Goal: Task Accomplishment & Management: Complete application form

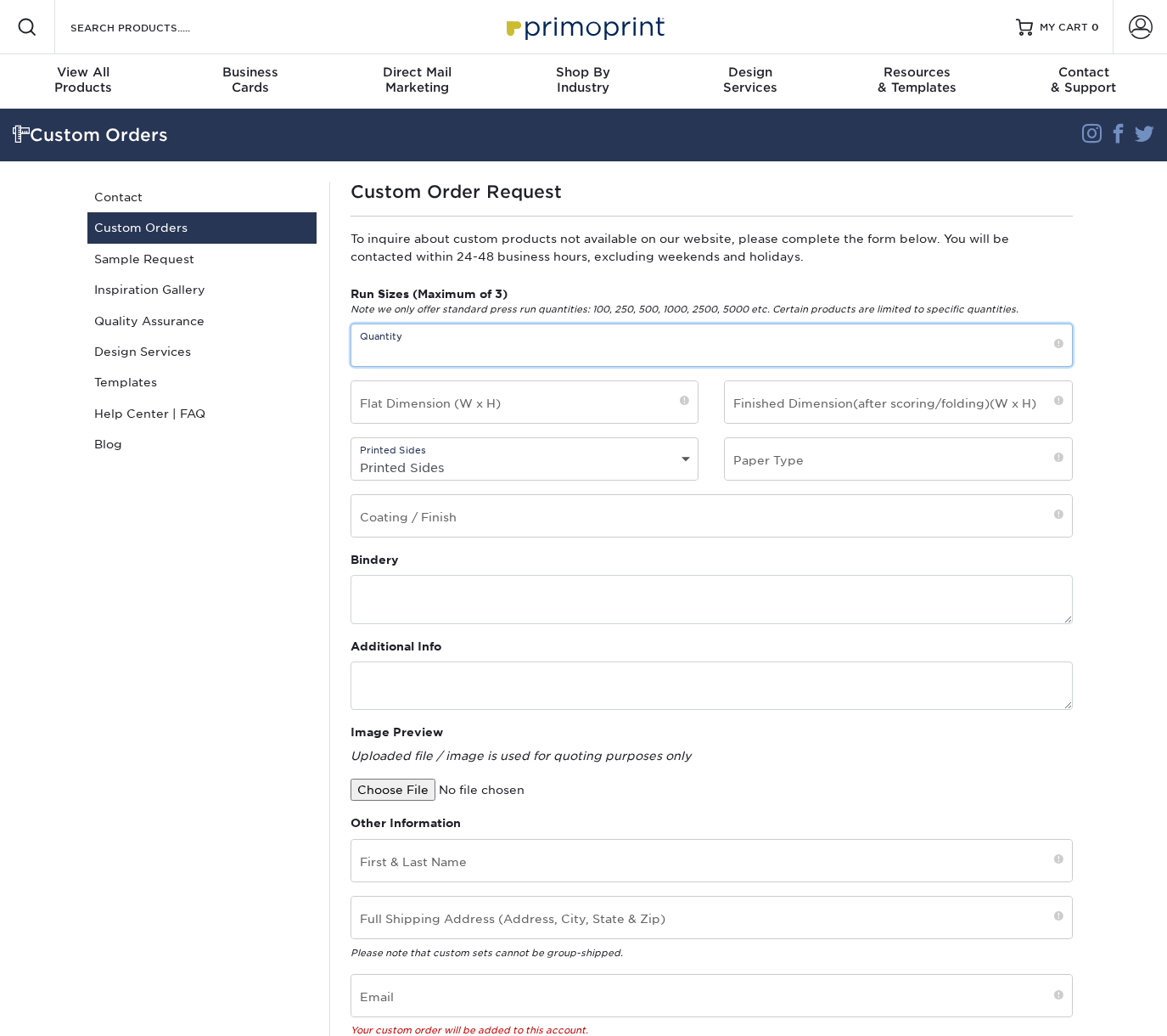
click at [490, 352] on input "text" at bounding box center [712, 345] width 720 height 42
type input "500"
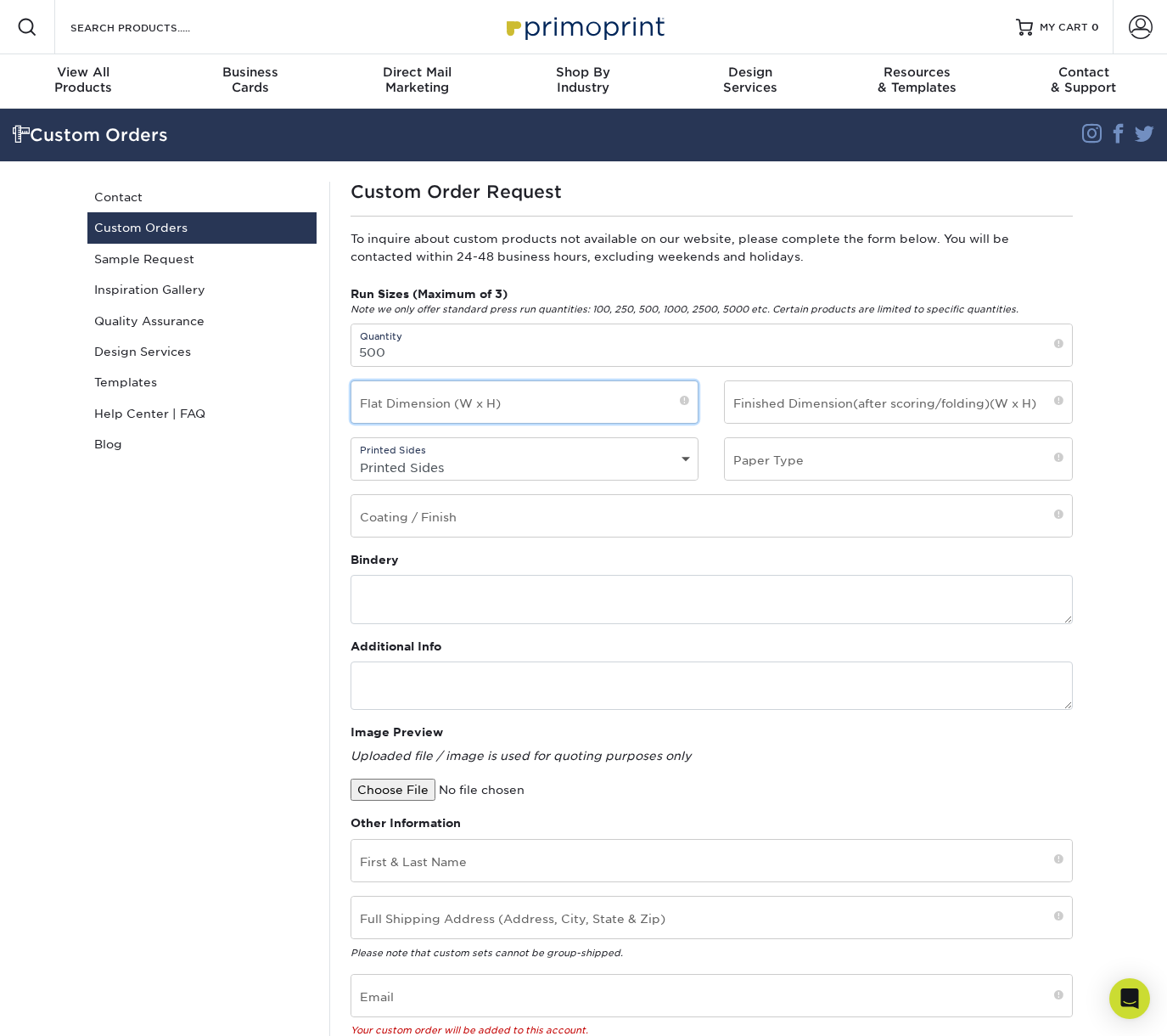
click at [558, 404] on input "text" at bounding box center [525, 402] width 347 height 42
type input "2.5x3"
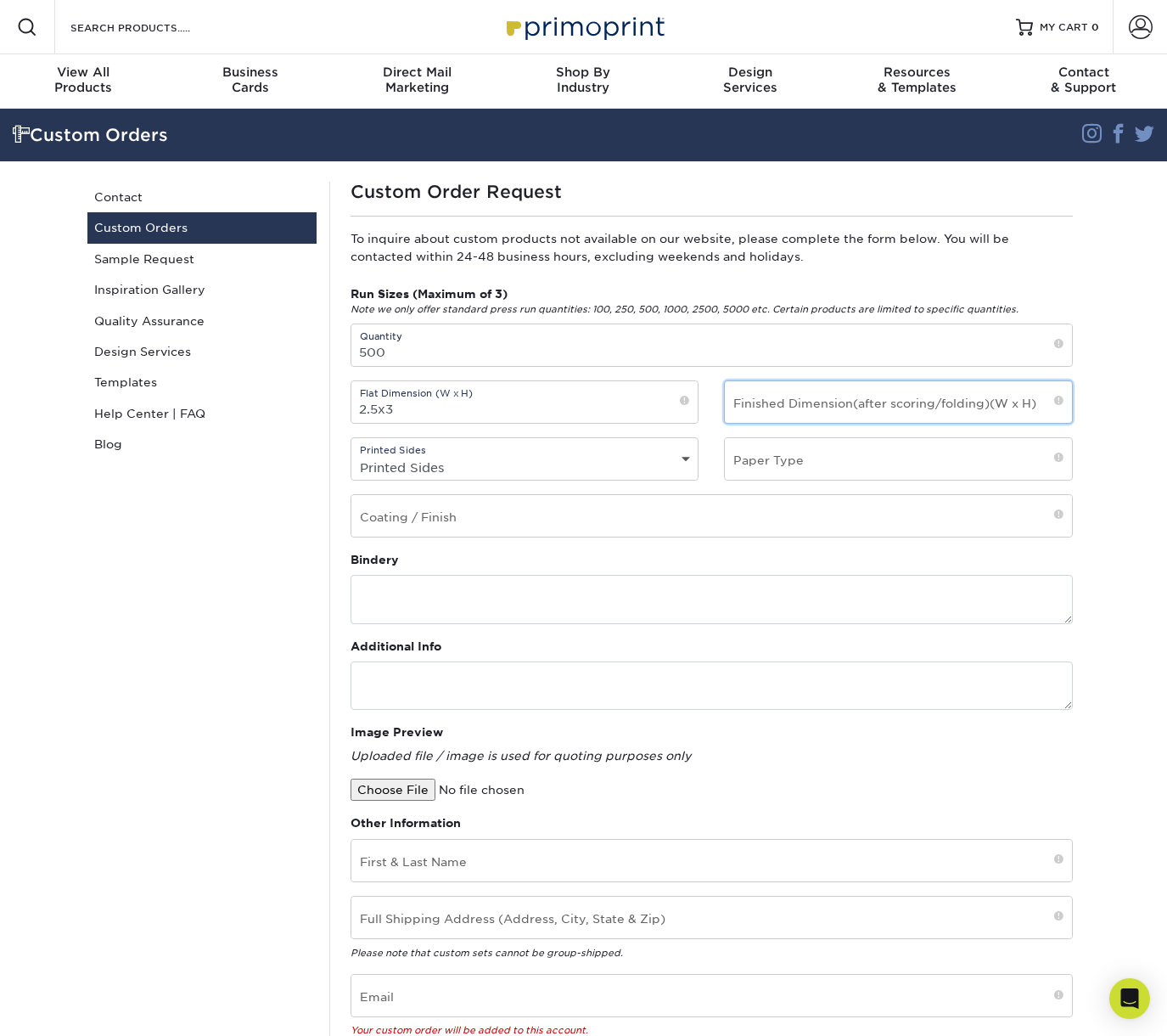
click at [806, 403] on input "text" at bounding box center [898, 402] width 347 height 42
type input "2.5x3"
click at [629, 458] on select "Printed Sides 4/0 - Single Sided 4/4 - Double Sided" at bounding box center [525, 467] width 347 height 24
select select "4/4 - Double Sided"
click at [351, 455] on select "Printed Sides 4/0 - Single Sided 4/4 - Double Sided" at bounding box center [525, 467] width 347 height 24
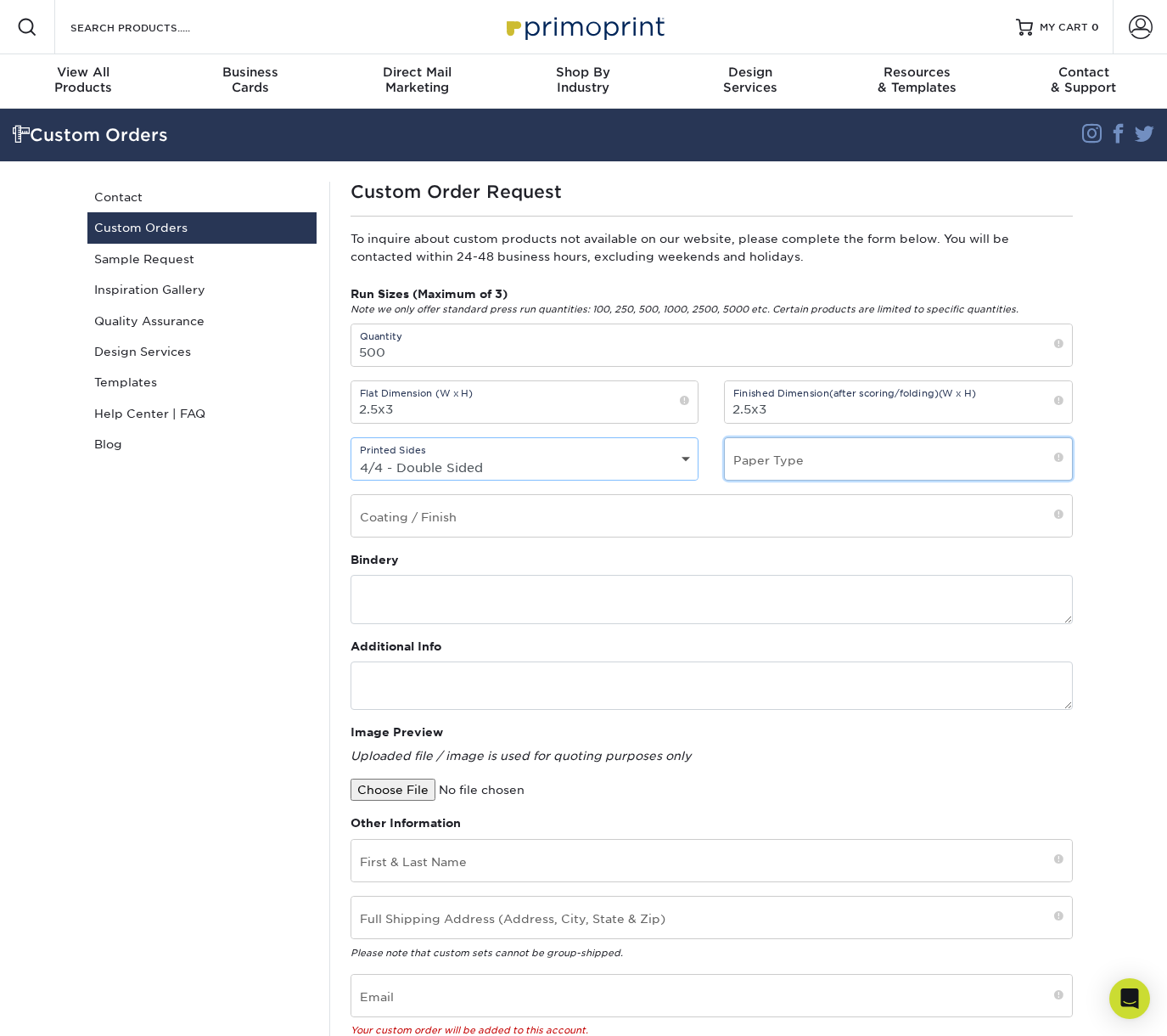
click at [802, 469] on input "text" at bounding box center [898, 459] width 347 height 42
paste input "32pt ModCard style"
type input "32pt ModCard style"
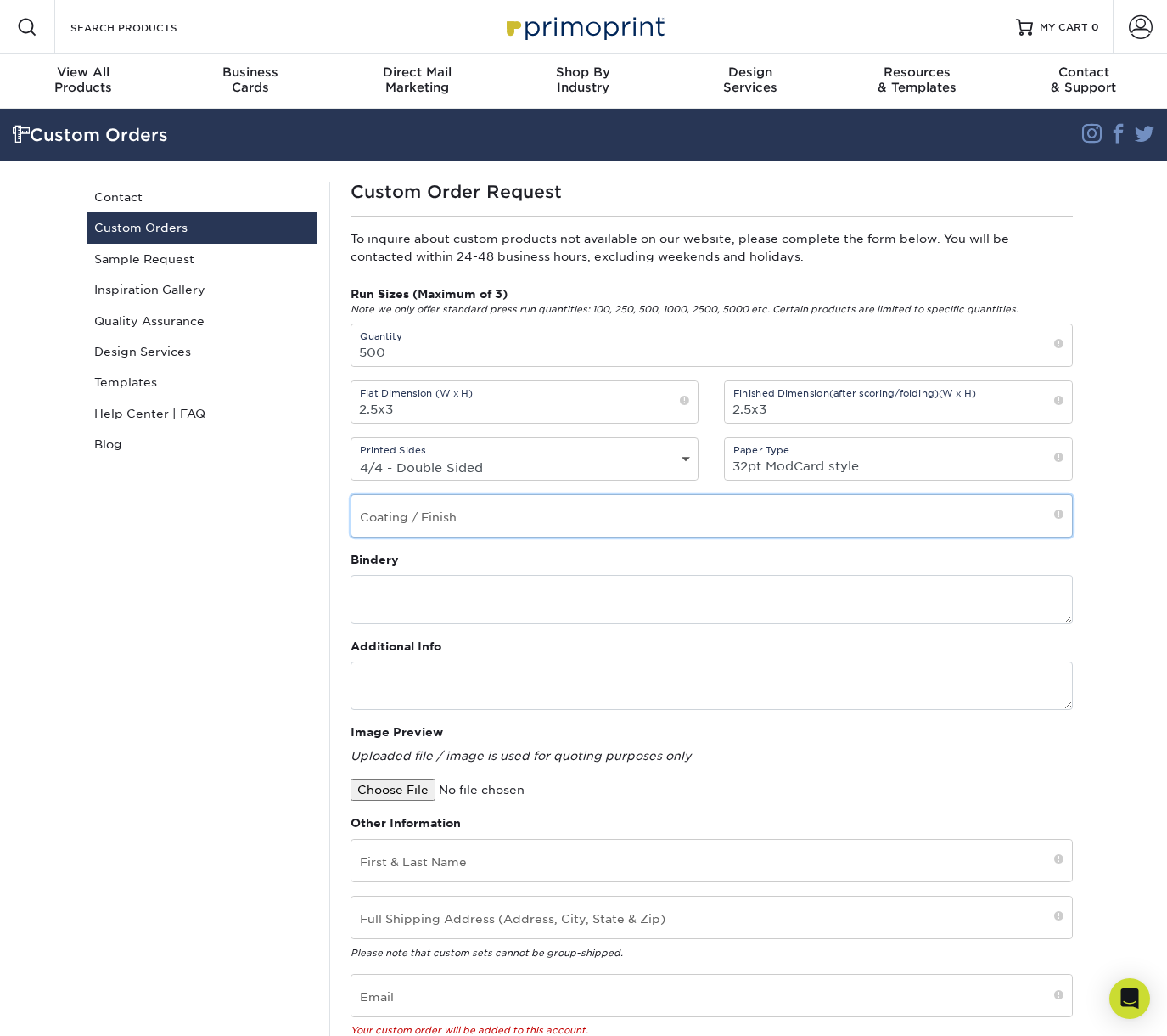
click at [436, 509] on input "text" at bounding box center [712, 515] width 720 height 42
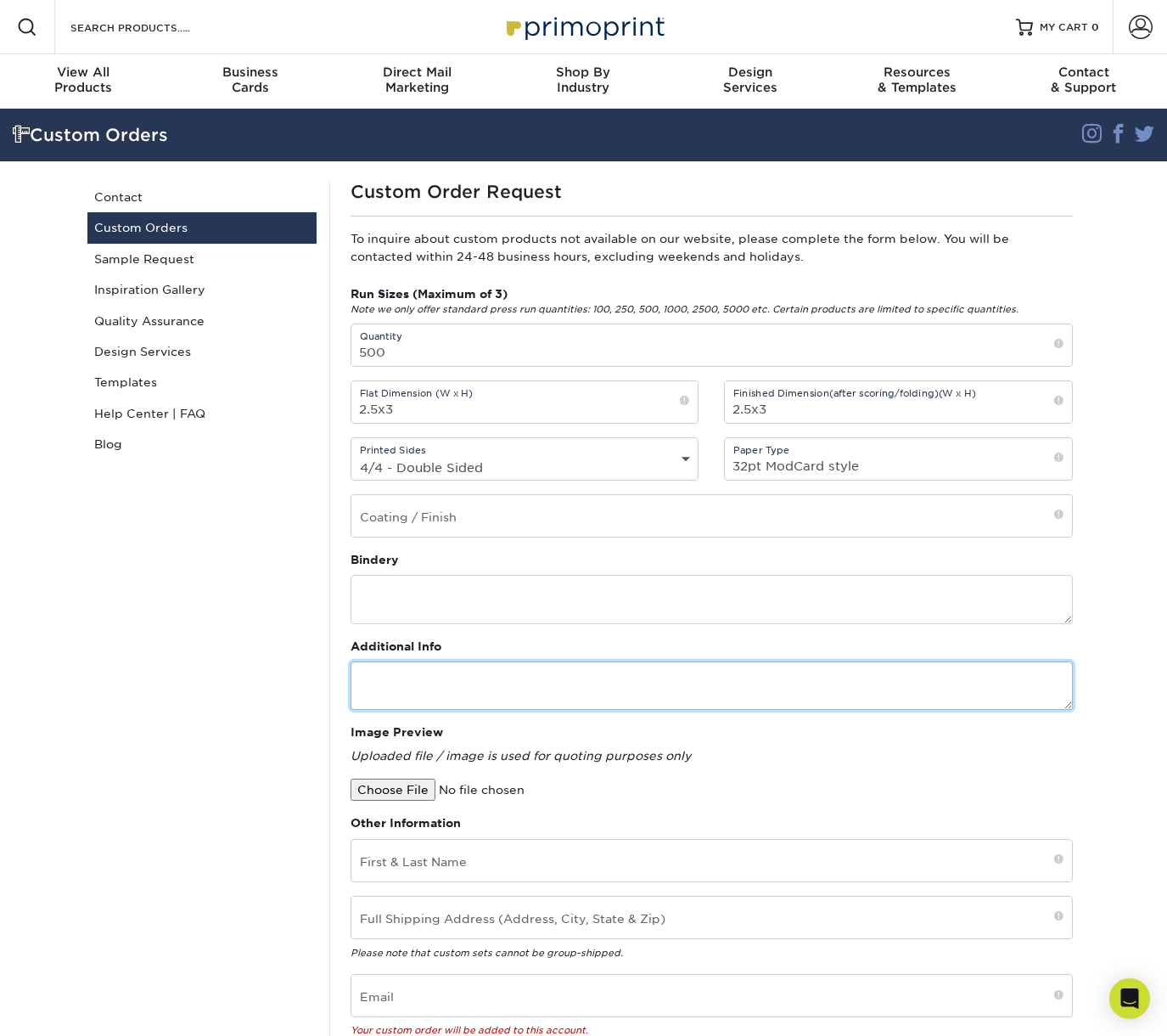
click at [436, 681] on textarea at bounding box center [712, 685] width 722 height 48
paste textarea "Stamped foil"
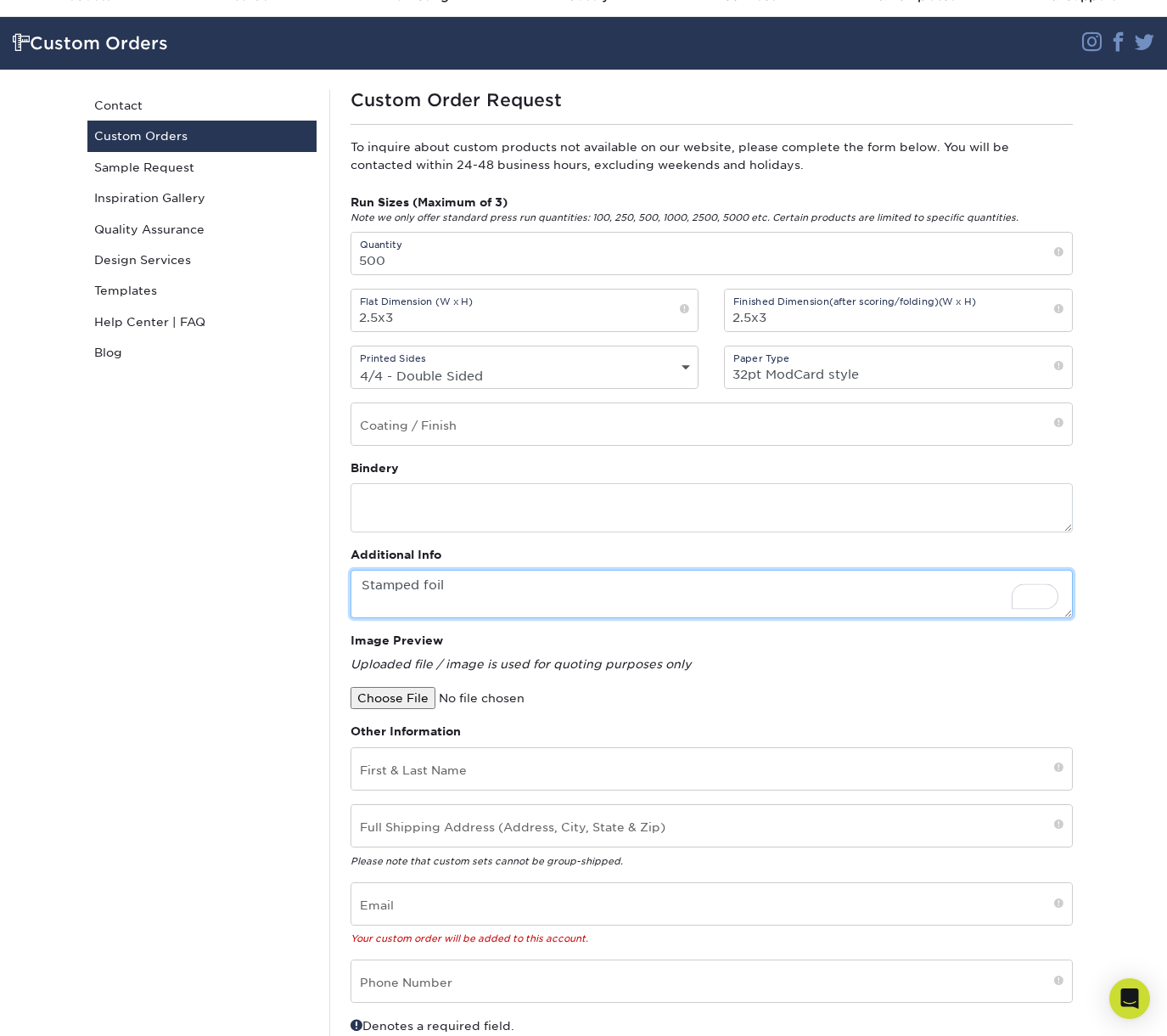
scroll to position [106, 0]
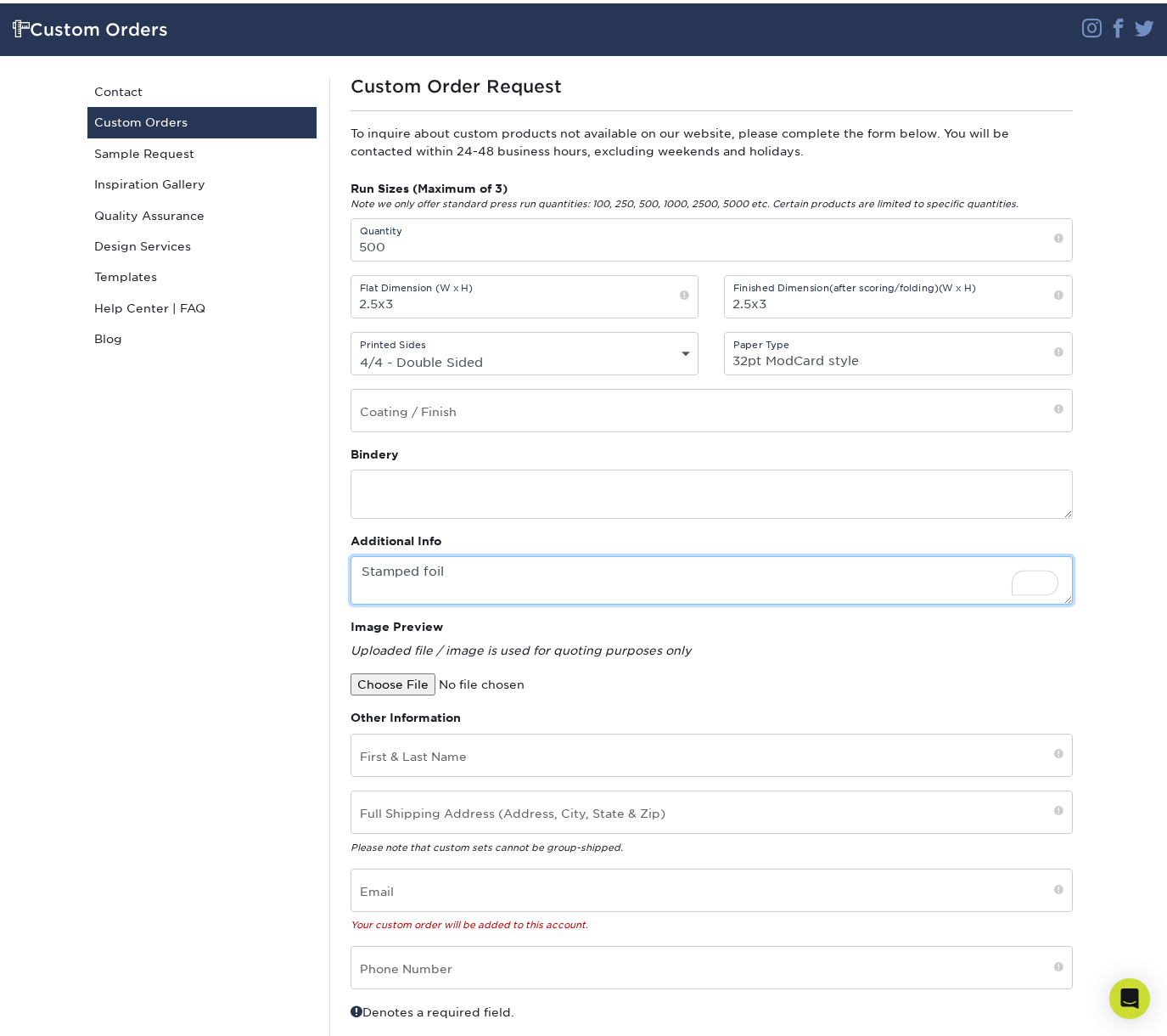
type textarea "Stamped foil"
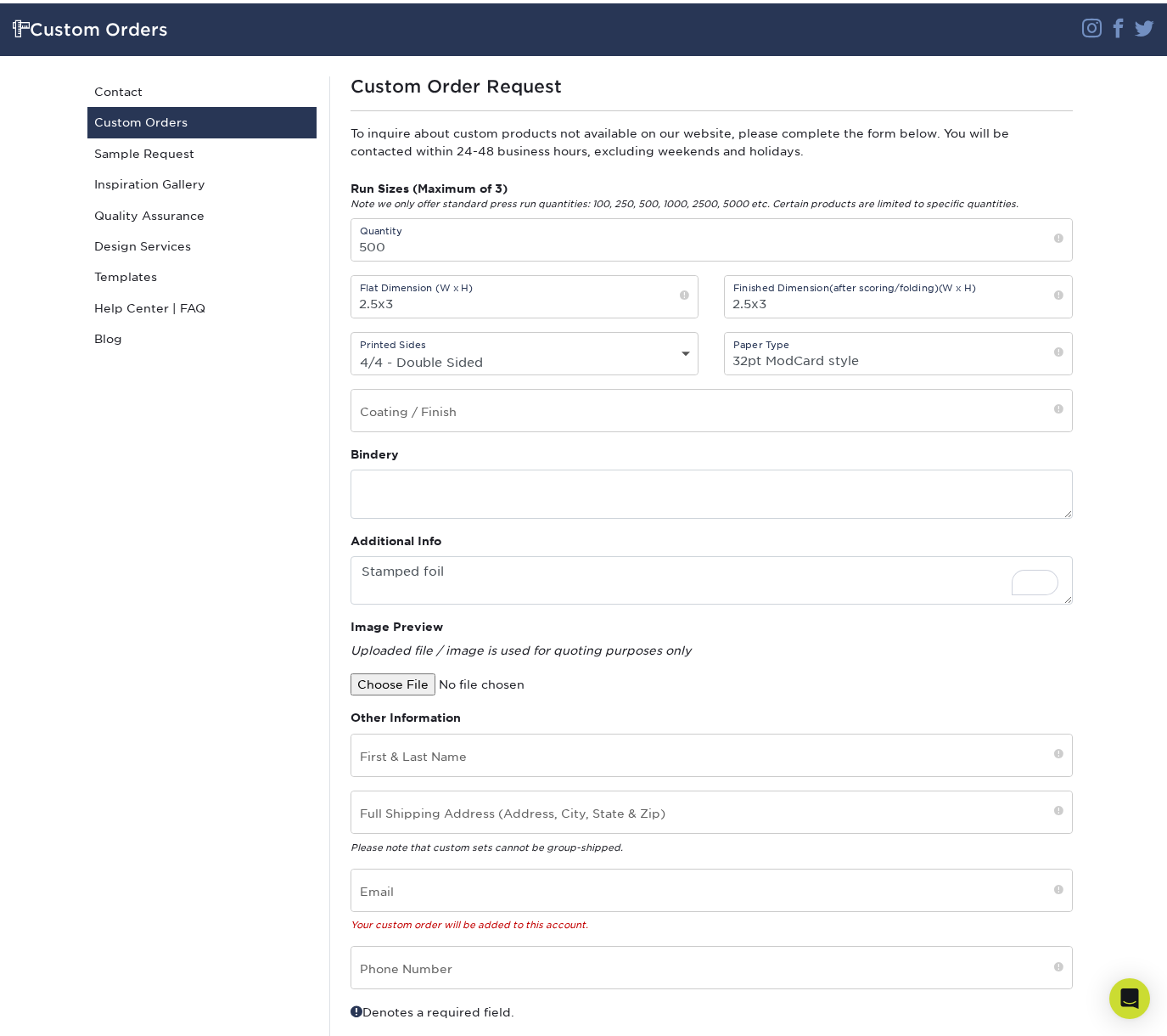
click at [396, 682] on input "file" at bounding box center [495, 684] width 289 height 22
type input "C:\fakepath\Screenshot [DATE] 10.28.52 PM.png"
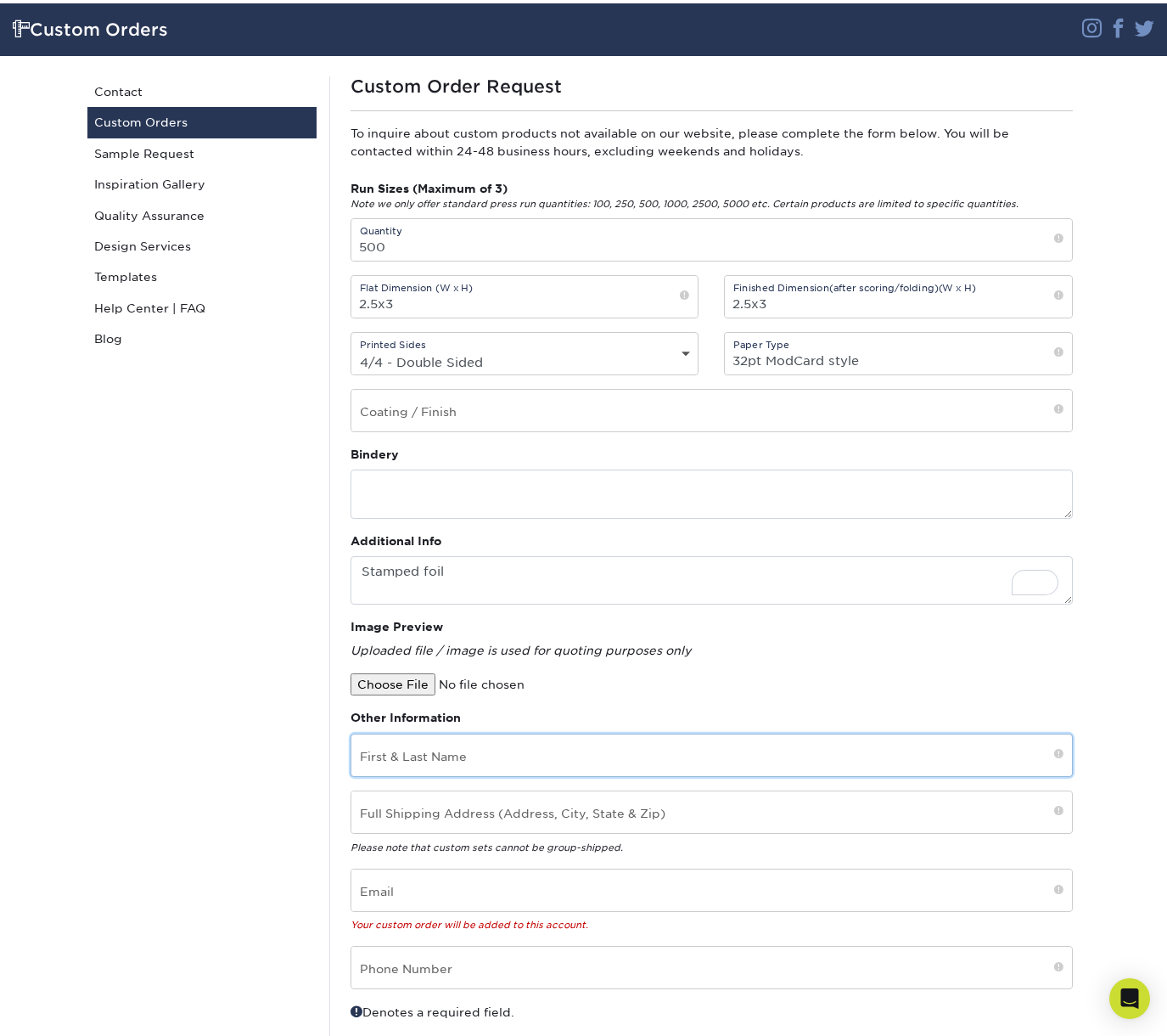
click at [485, 765] on input "text" at bounding box center [712, 755] width 720 height 42
type input "[PERSON_NAME]"
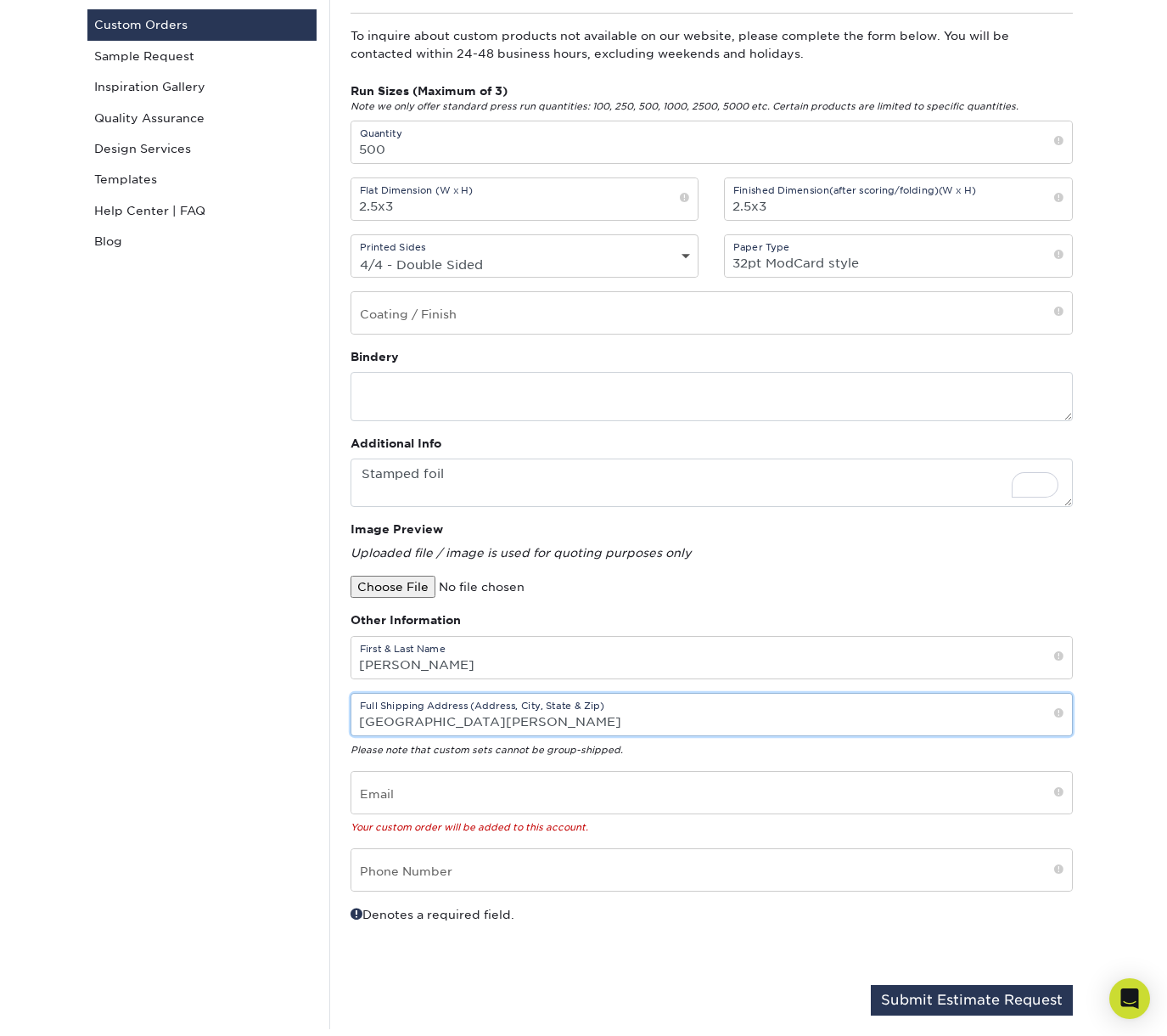
scroll to position [205, 0]
click at [618, 718] on input "[GEOGRAPHIC_DATA][PERSON_NAME]" at bounding box center [712, 712] width 720 height 42
type input "[GEOGRAPHIC_DATA][PERSON_NAME]"
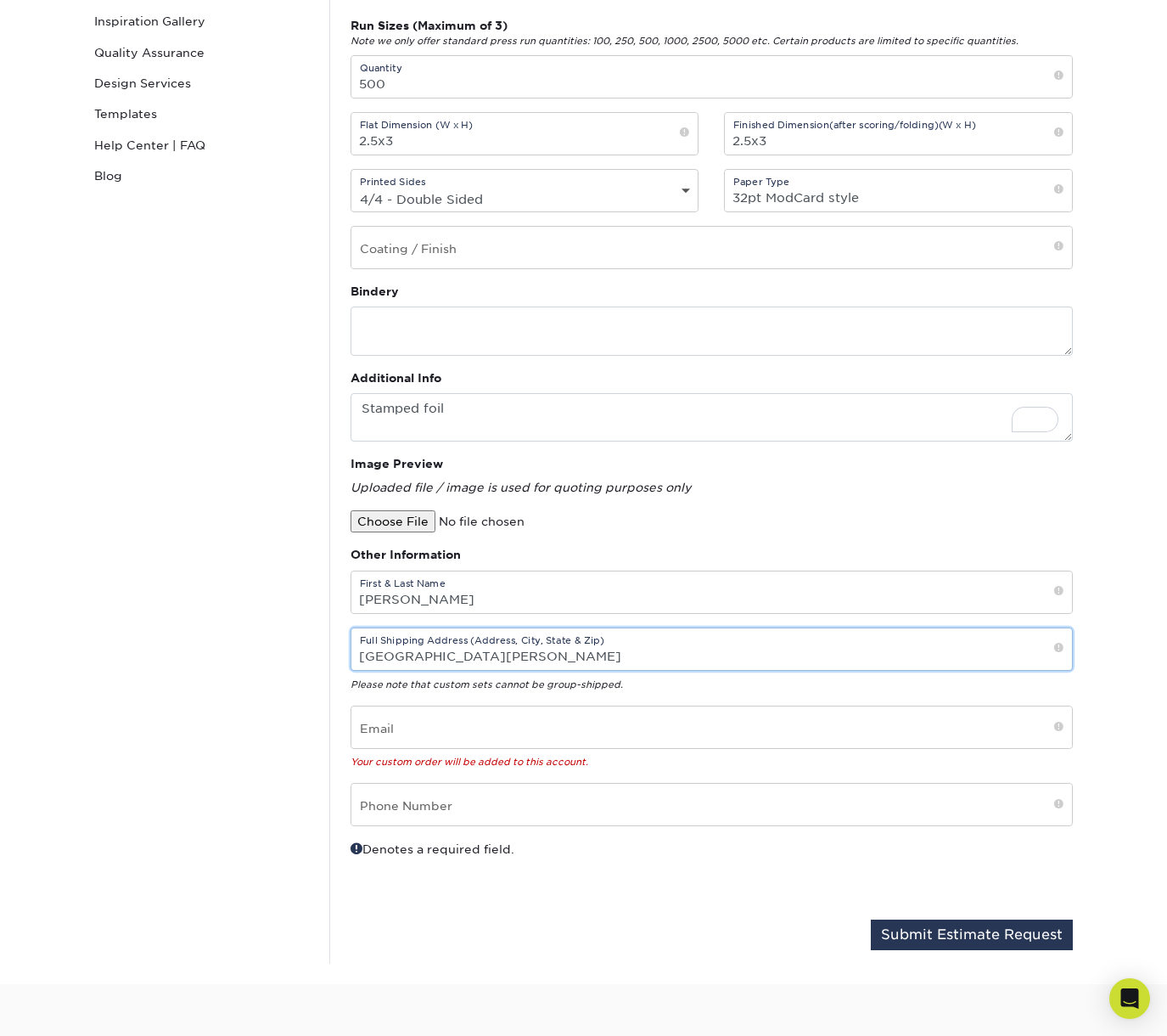
scroll to position [290, 0]
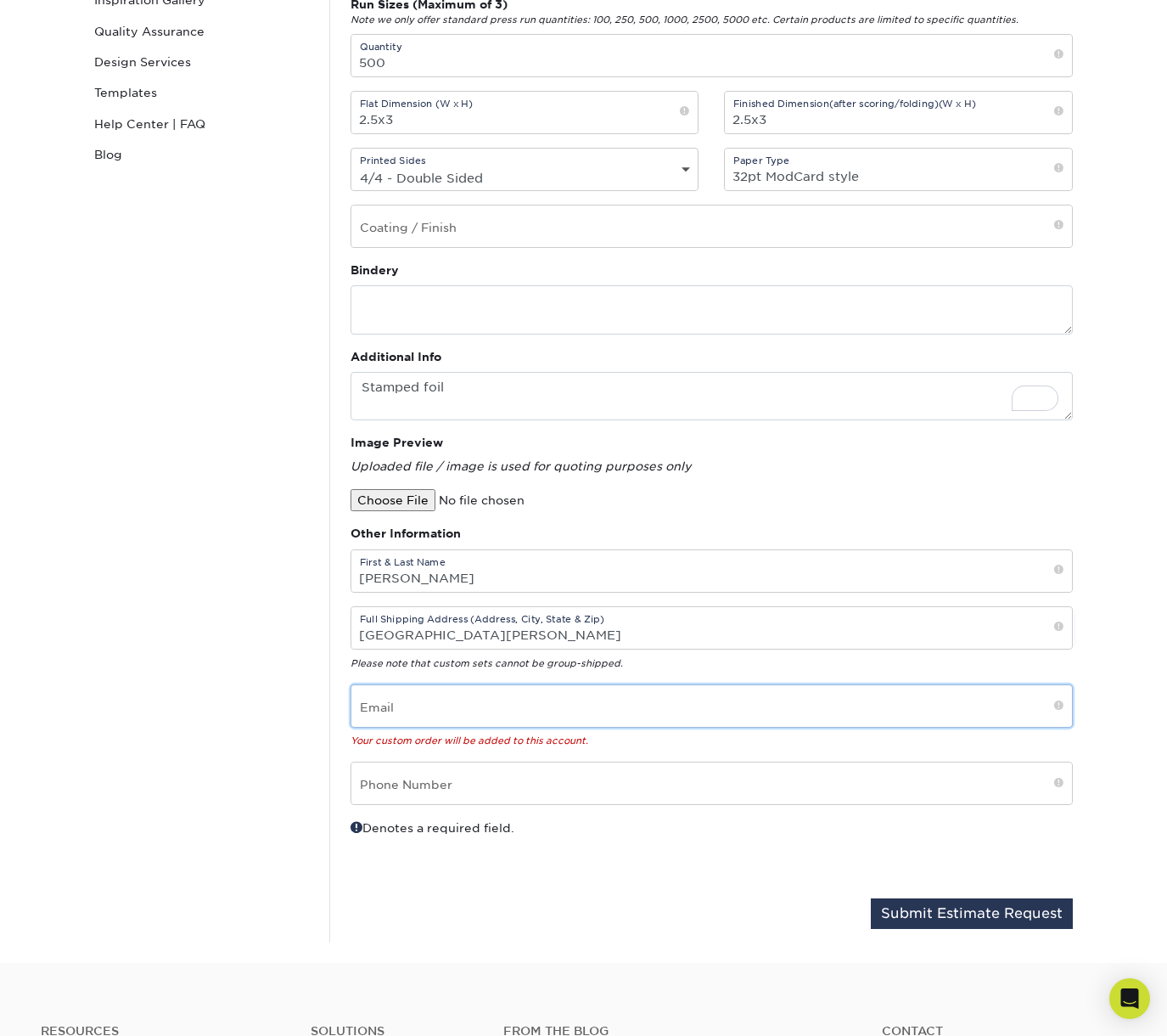
click at [514, 718] on input "email" at bounding box center [712, 706] width 720 height 42
type input "[EMAIL_ADDRESS][DOMAIN_NAME]"
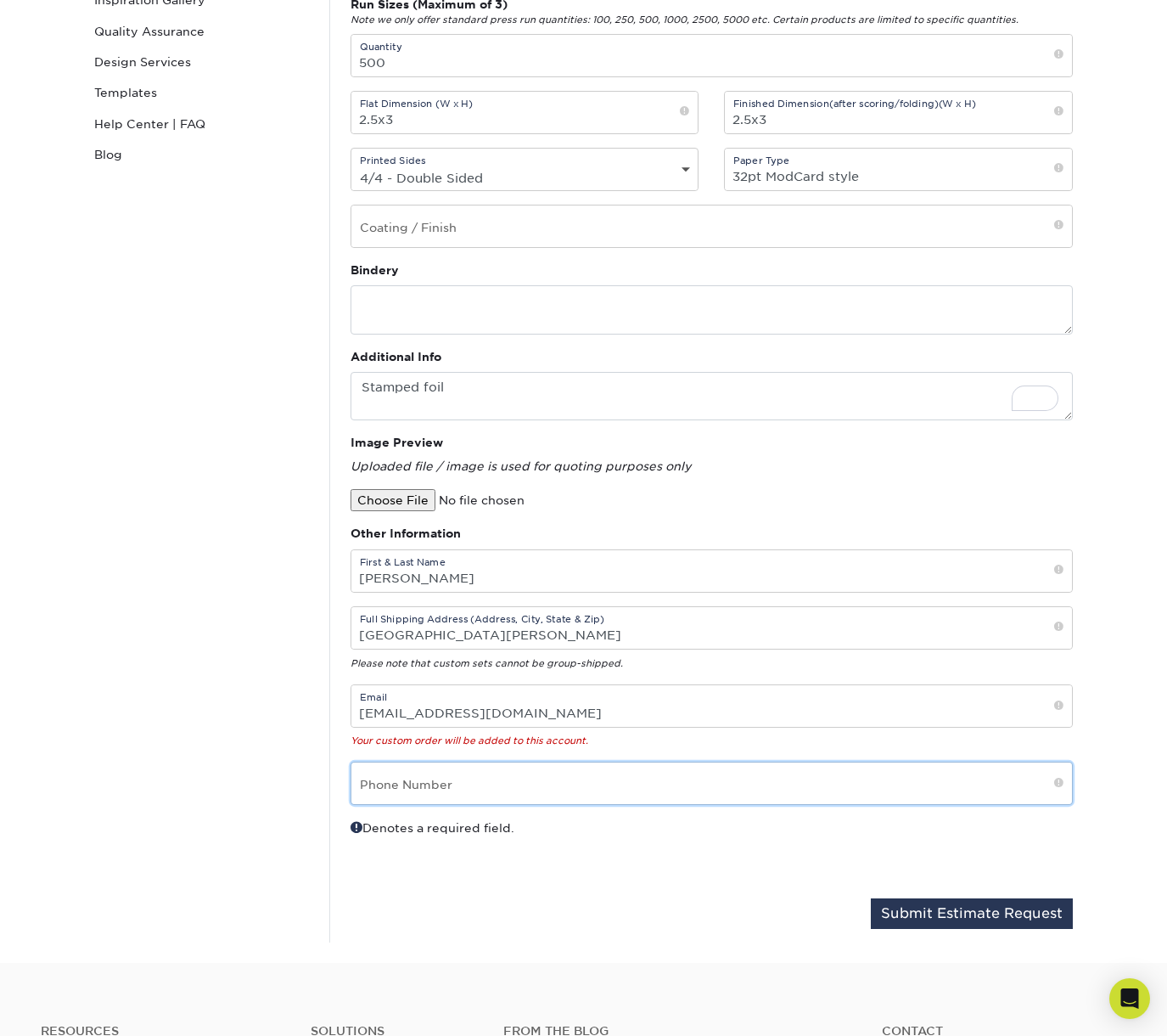
click at [529, 782] on input "text" at bounding box center [712, 783] width 720 height 42
click at [704, 877] on div "Denotes a required field." at bounding box center [524, 851] width 374 height 66
click at [420, 774] on input "text" at bounding box center [712, 783] width 720 height 42
paste input "[PHONE_NUMBER]"
type input "[PHONE_NUMBER]"
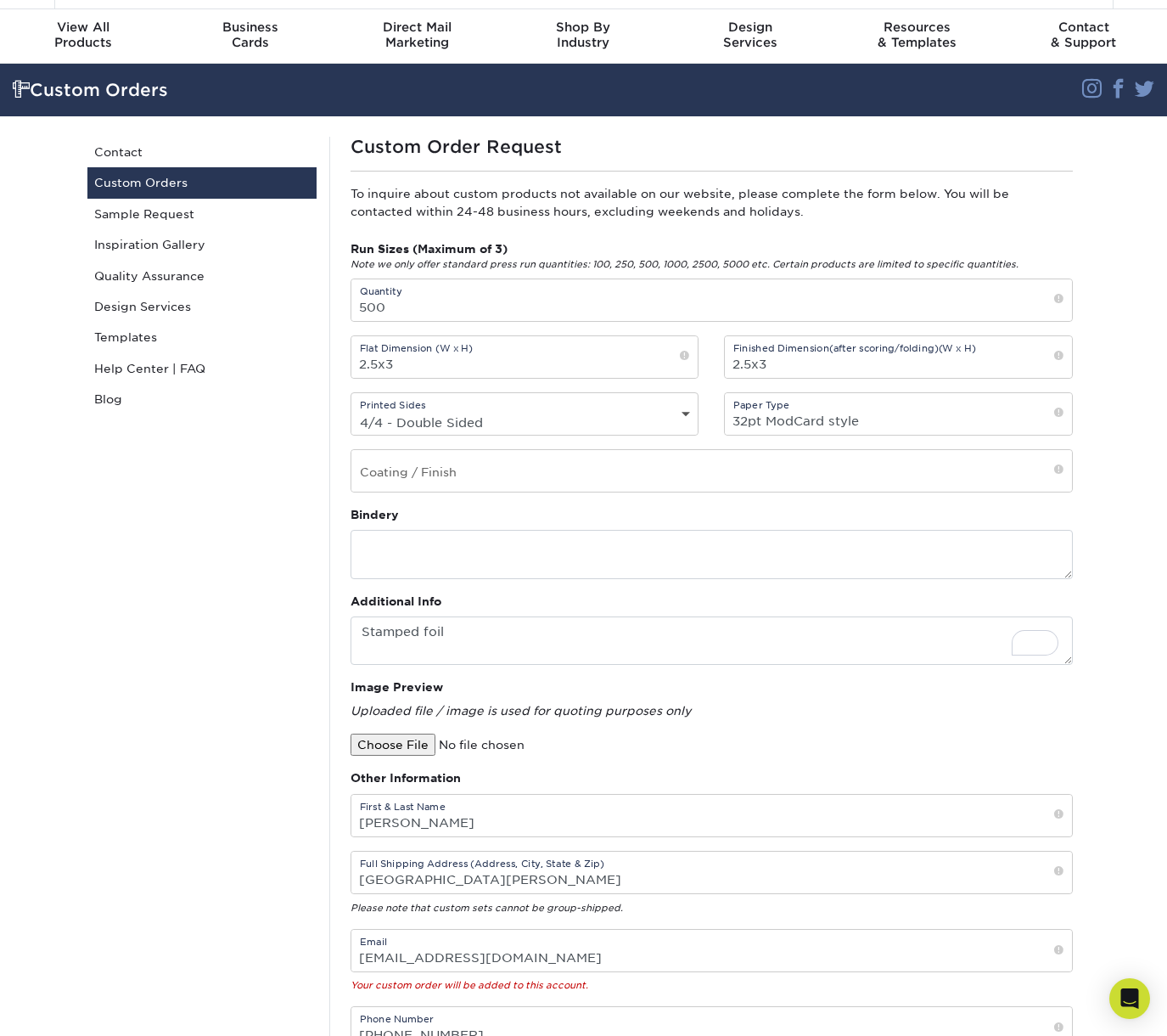
scroll to position [41, 0]
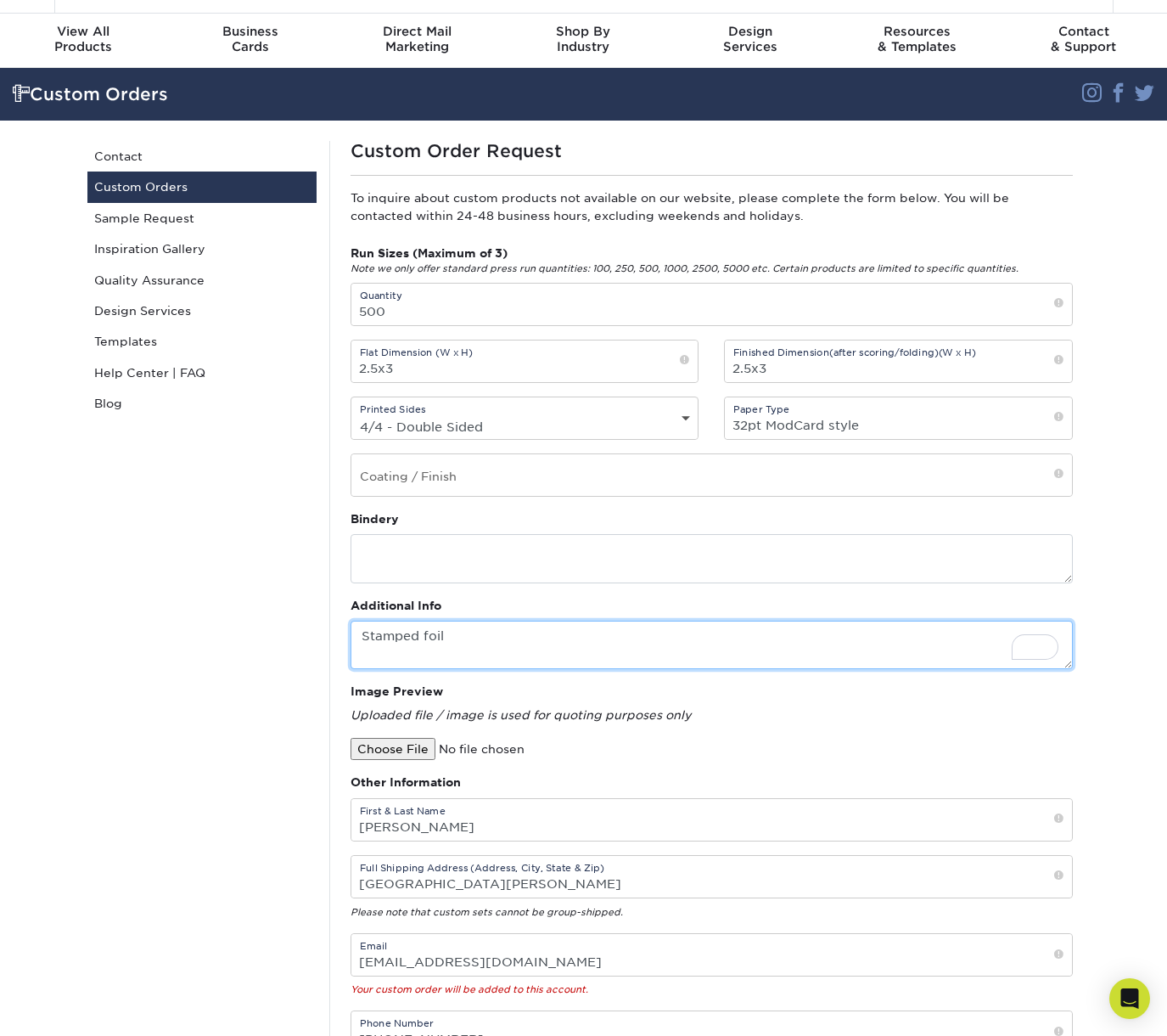
click at [539, 636] on textarea "Stamped foil" at bounding box center [712, 644] width 722 height 48
click at [985, 631] on textarea "We are looking to have 32pt ModCard trading cards printed double sided with Sta…" at bounding box center [712, 644] width 722 height 48
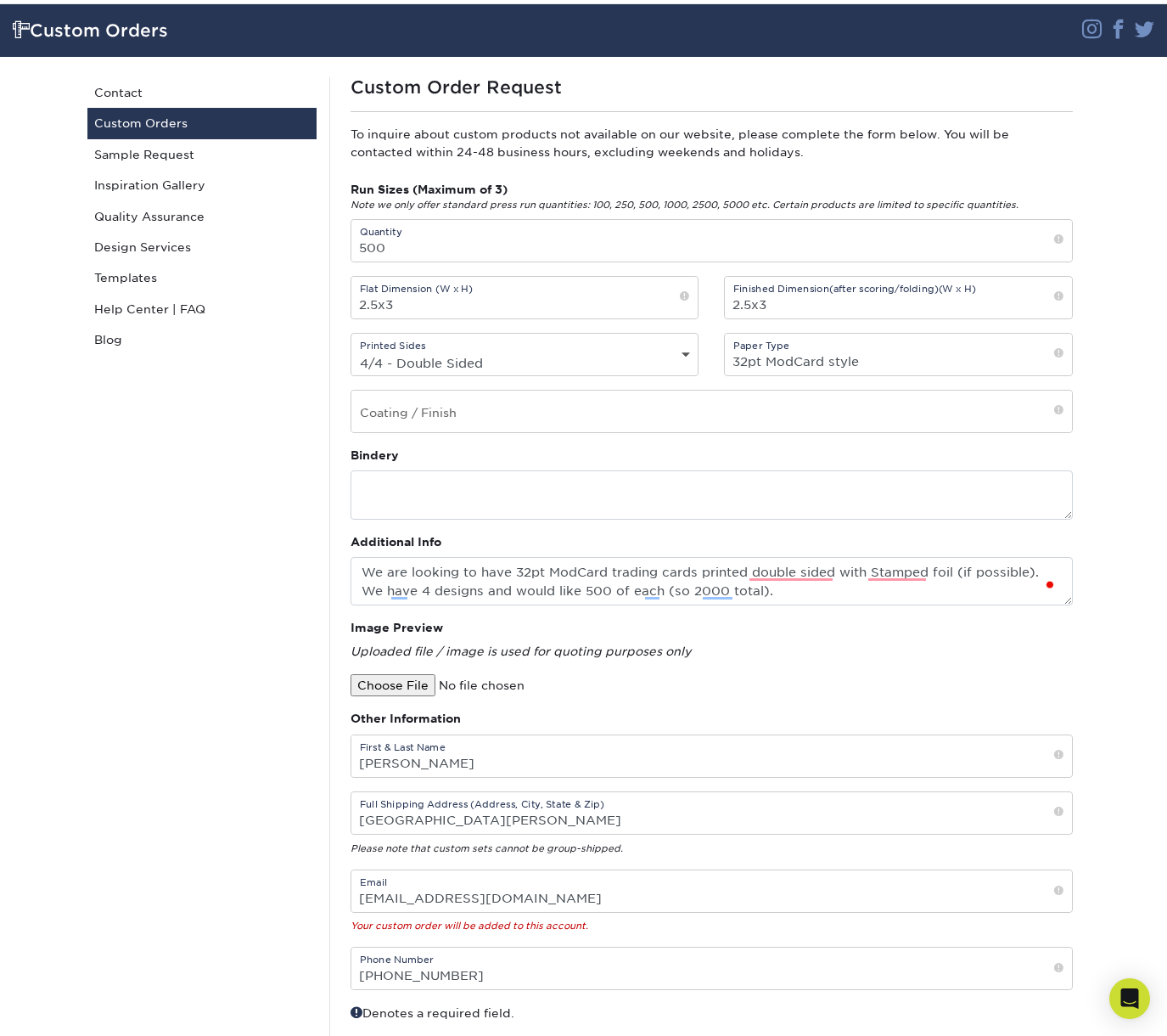
scroll to position [76, 0]
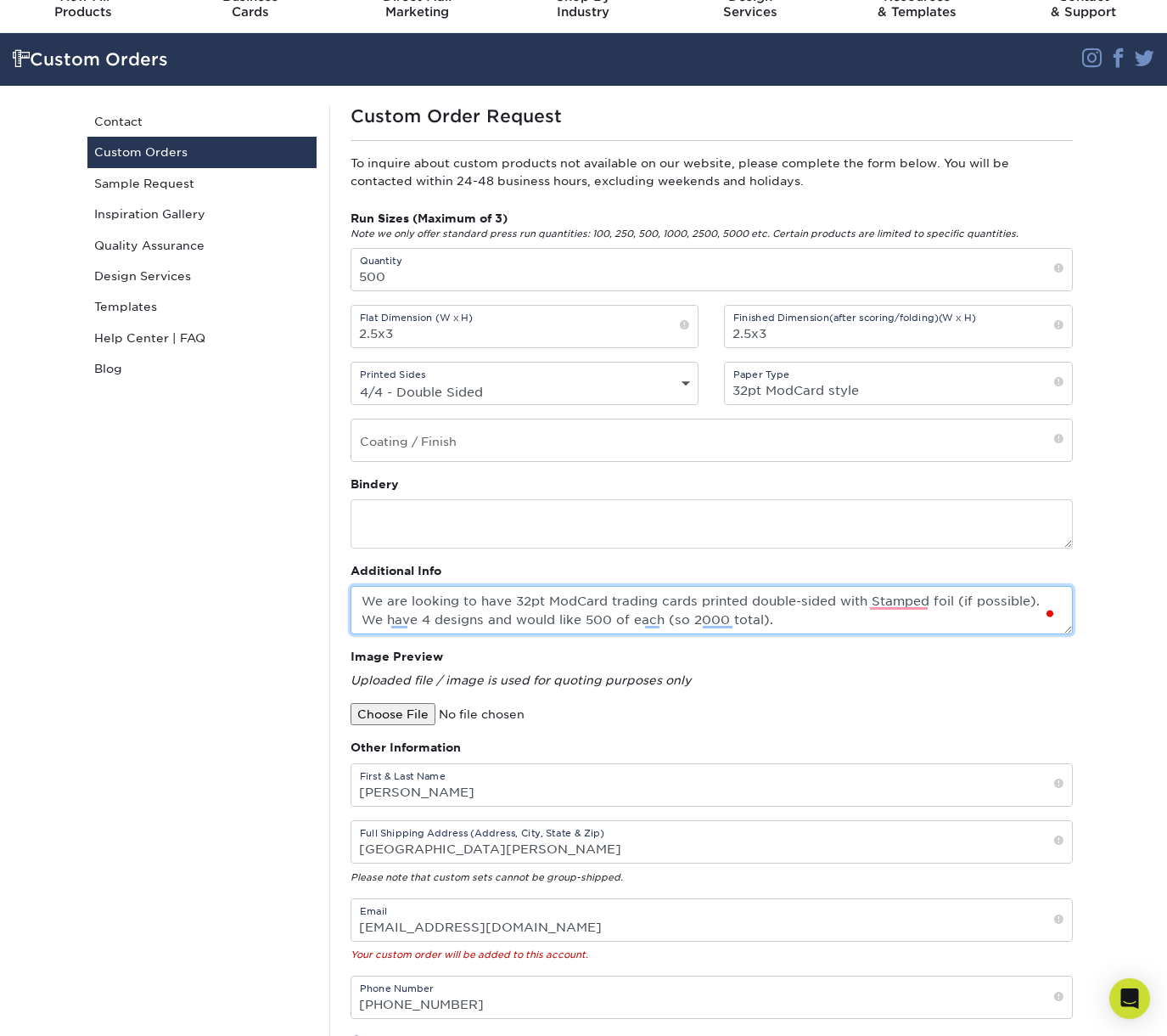
click at [781, 620] on textarea "We are looking to have 32pt ModCard trading cards printed double-sided with Sta…" at bounding box center [712, 610] width 722 height 48
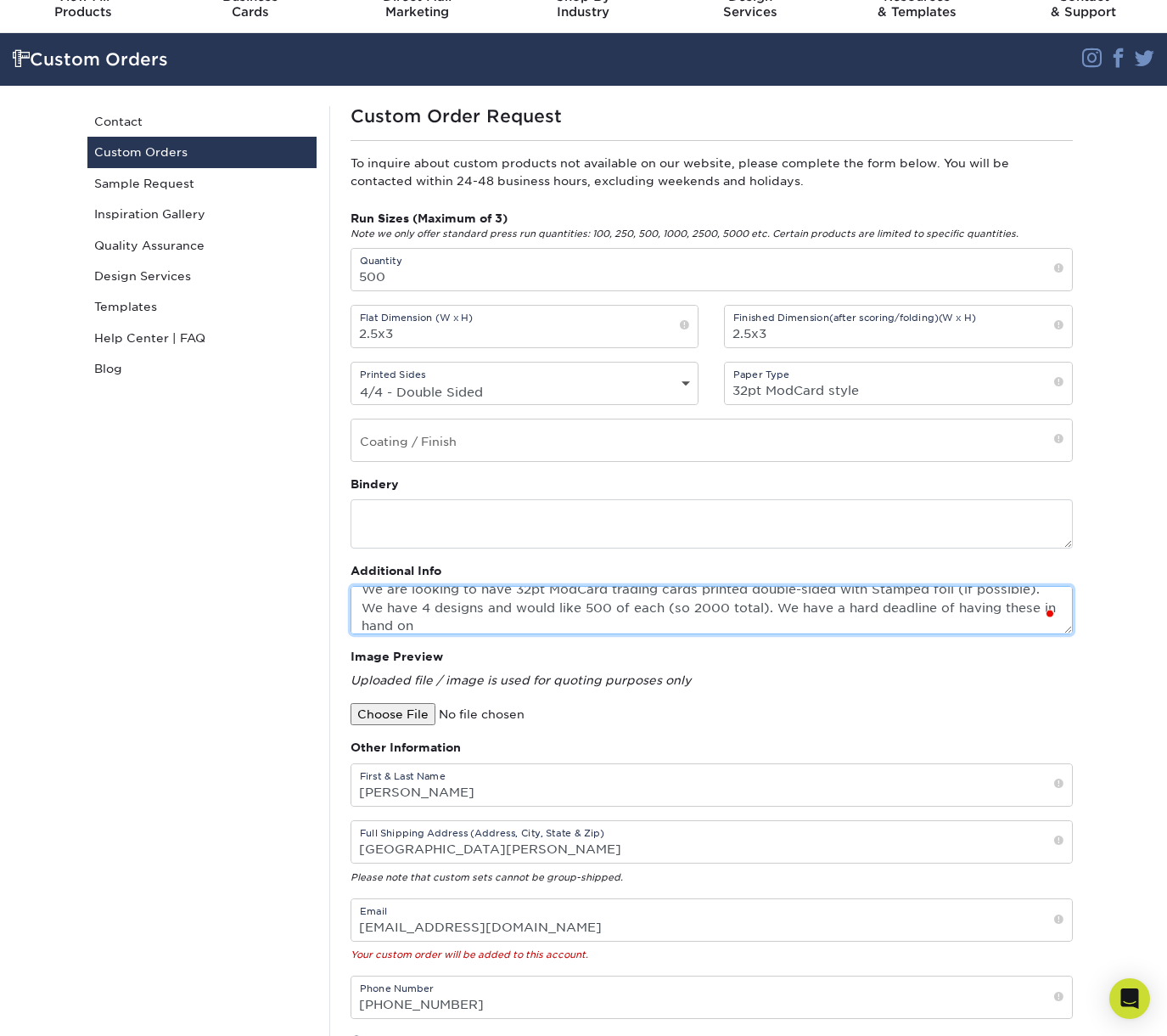
paste textarea "[DATE], October, 17"
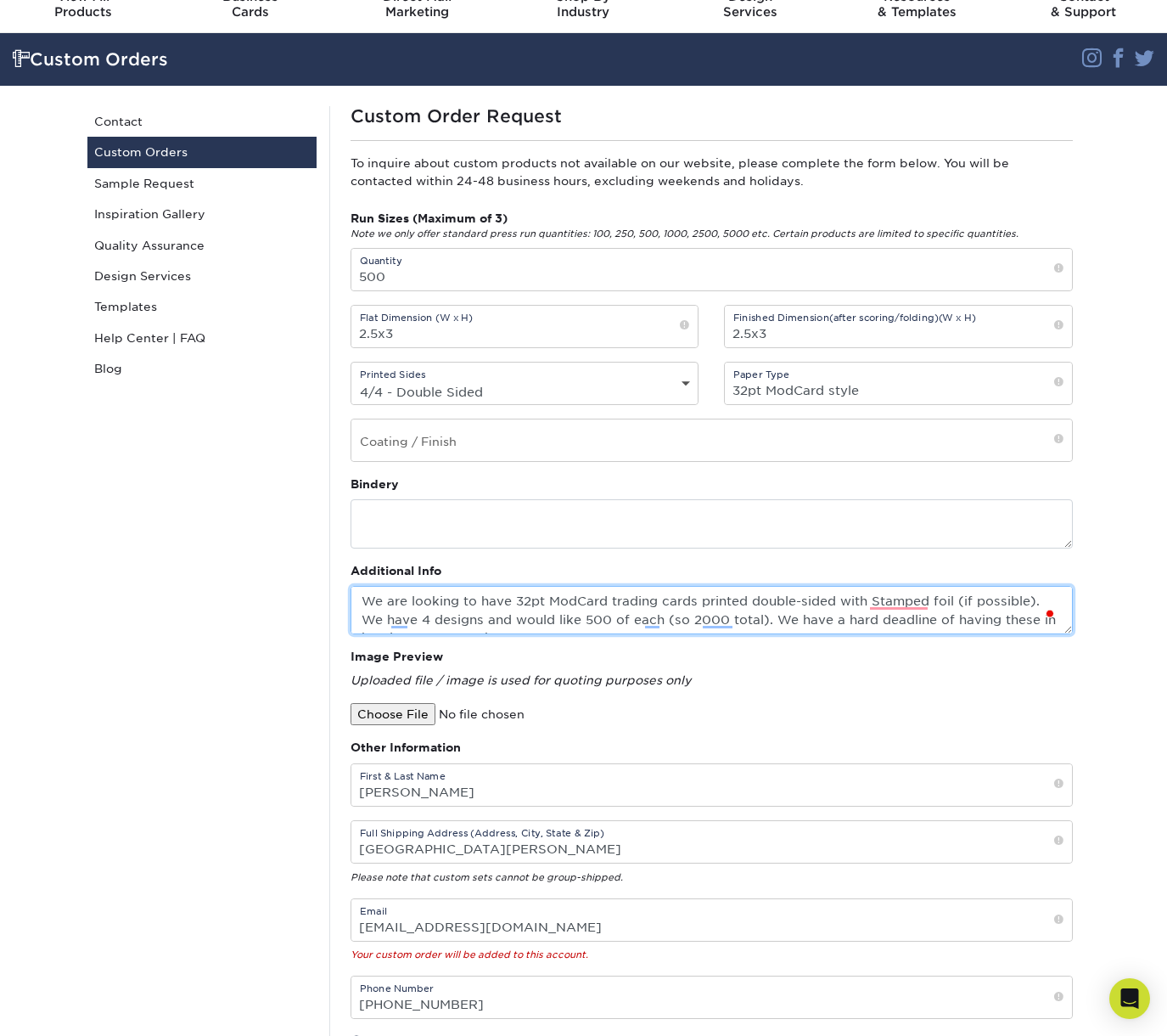
type textarea "We are looking to have 32pt ModCard trading cards printed double-sided with Sta…"
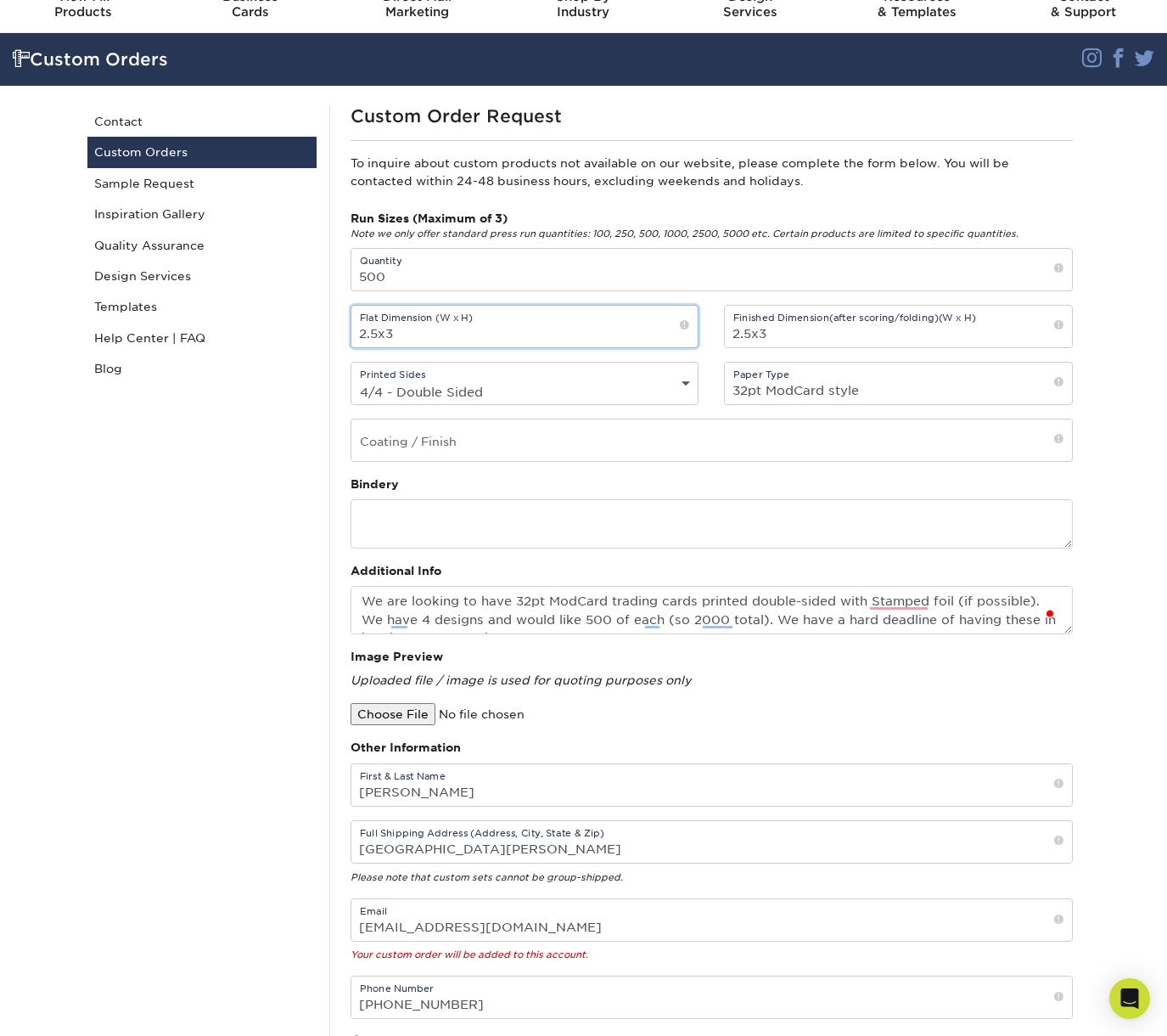
click at [420, 337] on input "2.5x3" at bounding box center [525, 326] width 347 height 42
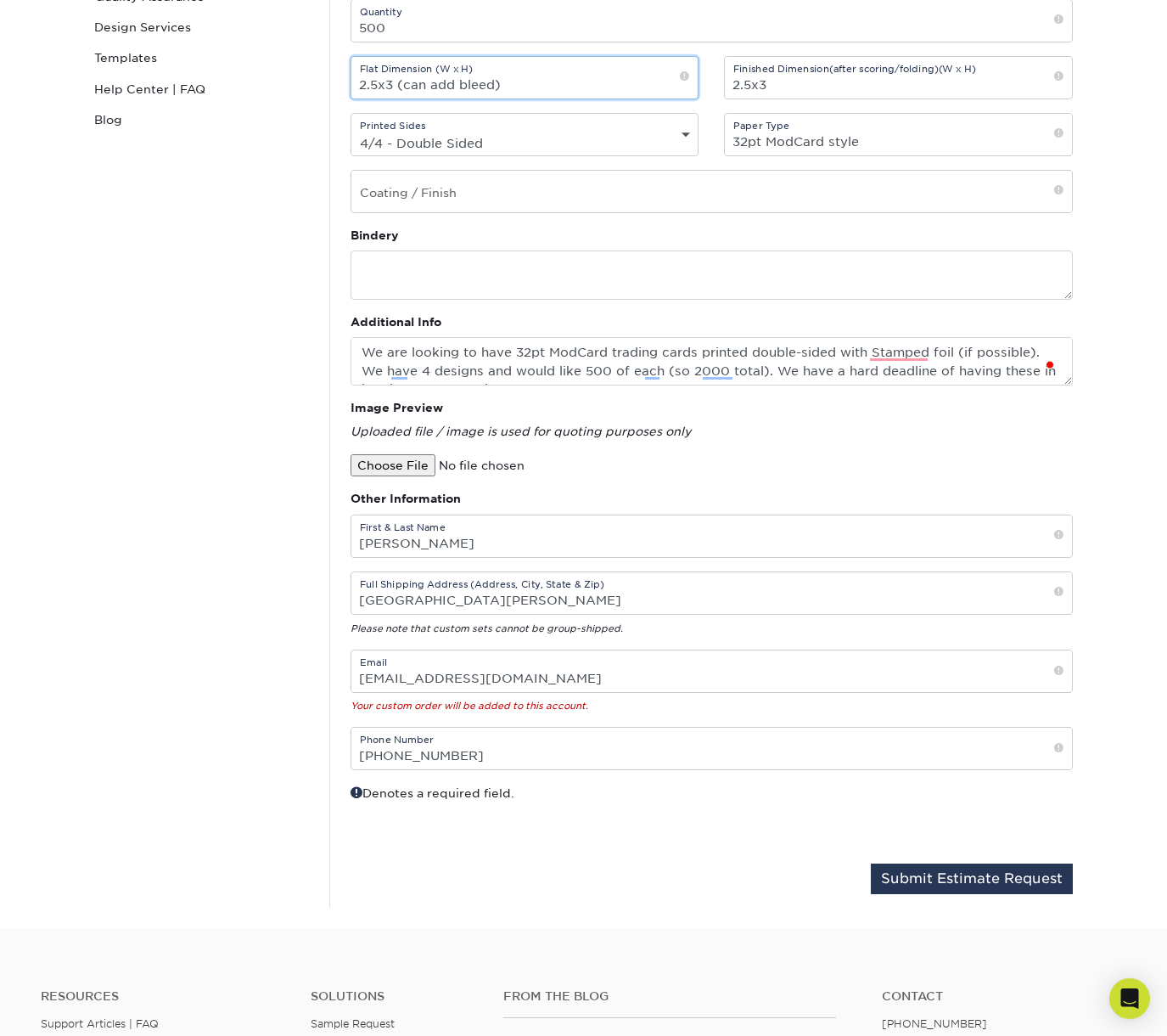
scroll to position [436, 0]
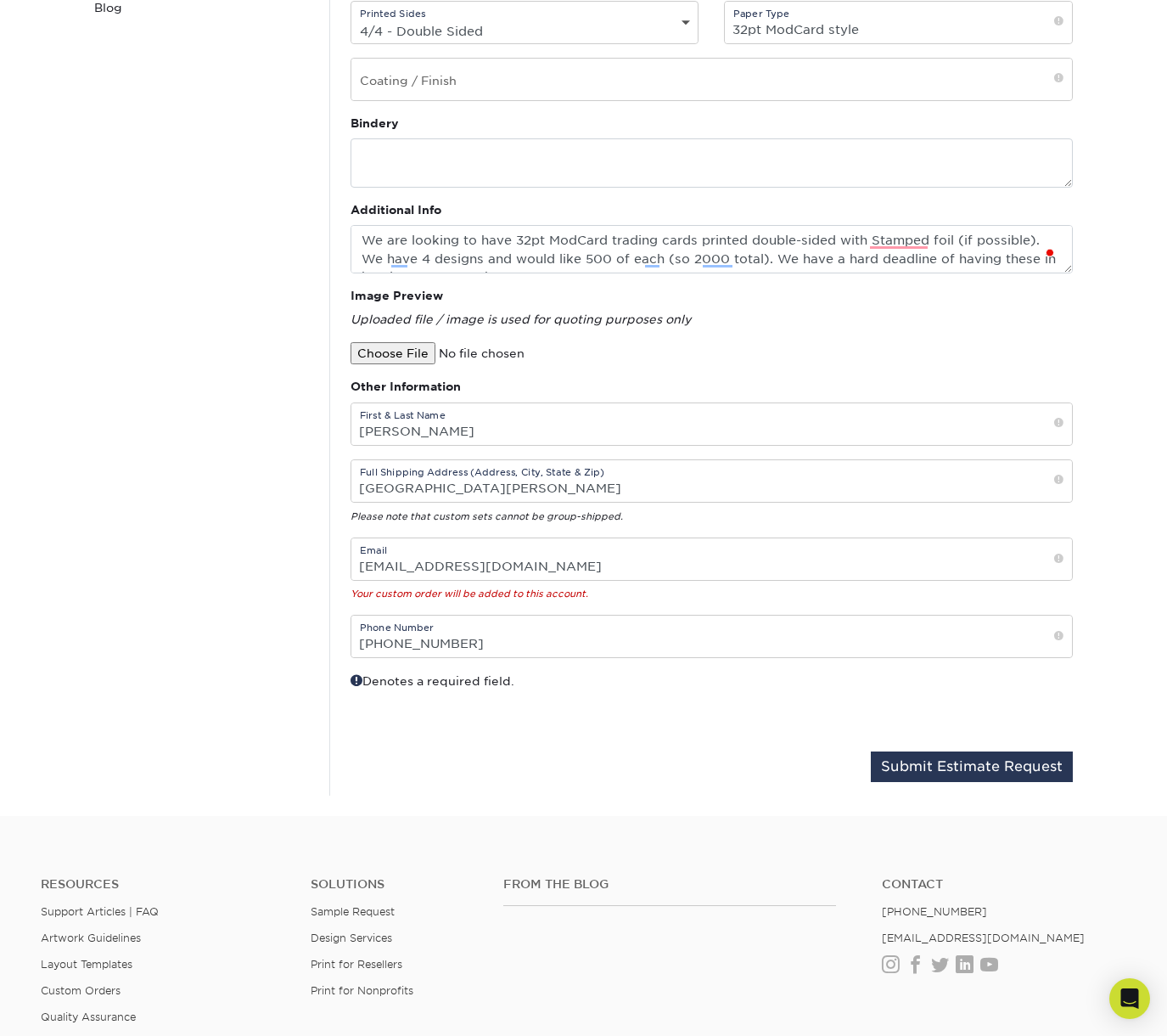
type input "2.5x3 (can add bleed)"
click at [942, 762] on button "Submit Estimate Request" at bounding box center [972, 766] width 202 height 31
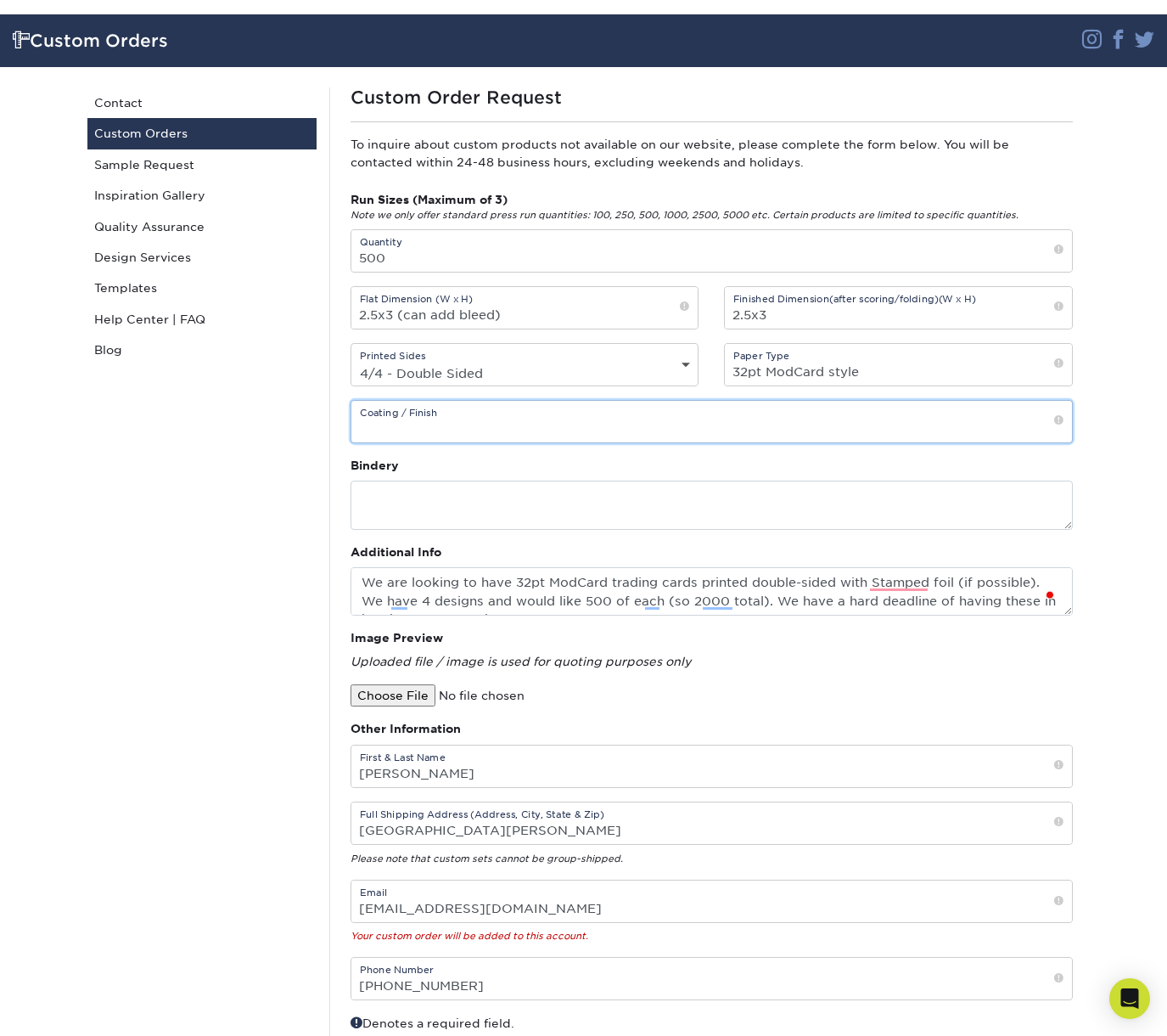
scroll to position [79, 0]
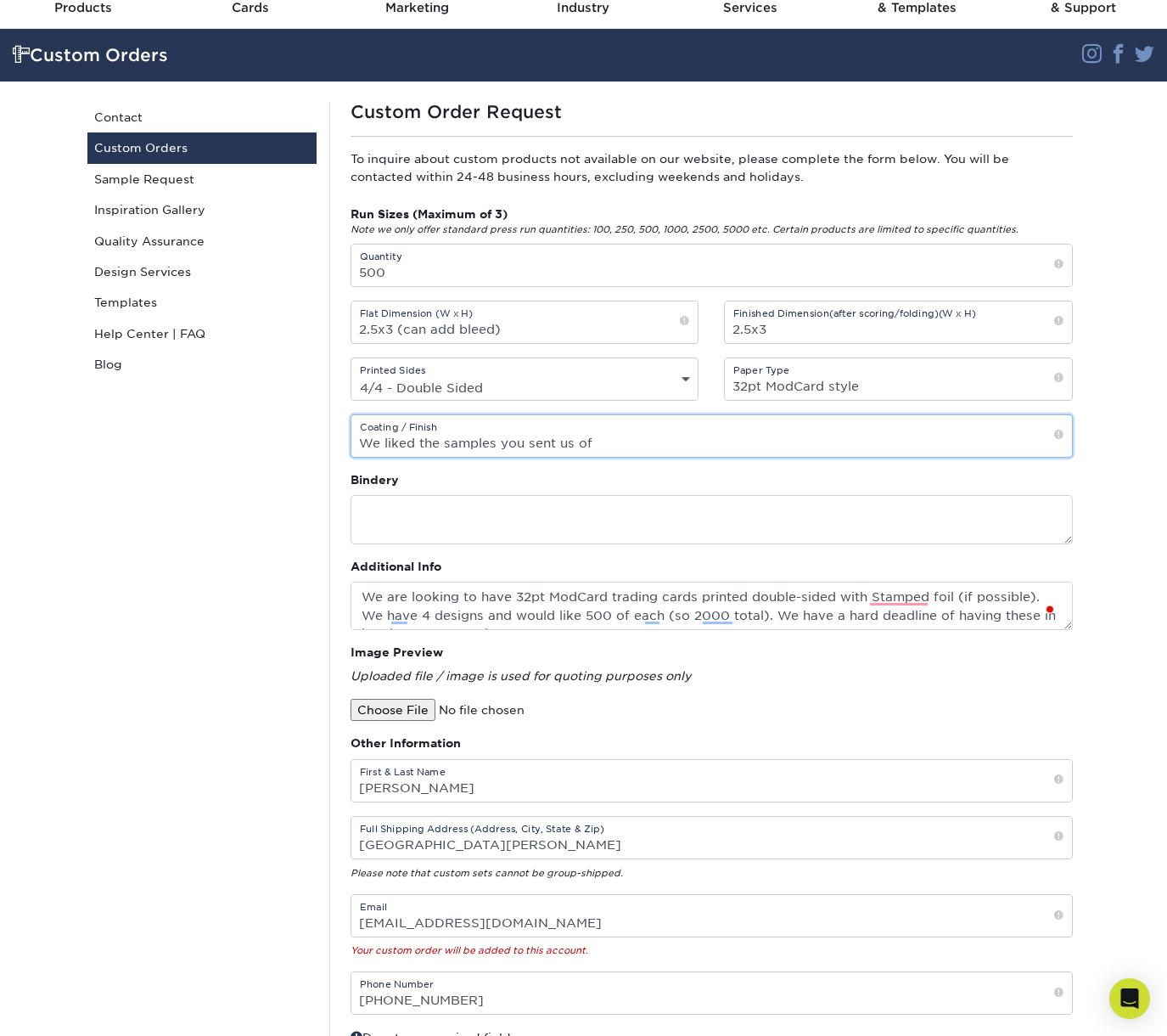
paste input "32pt ModCard style"
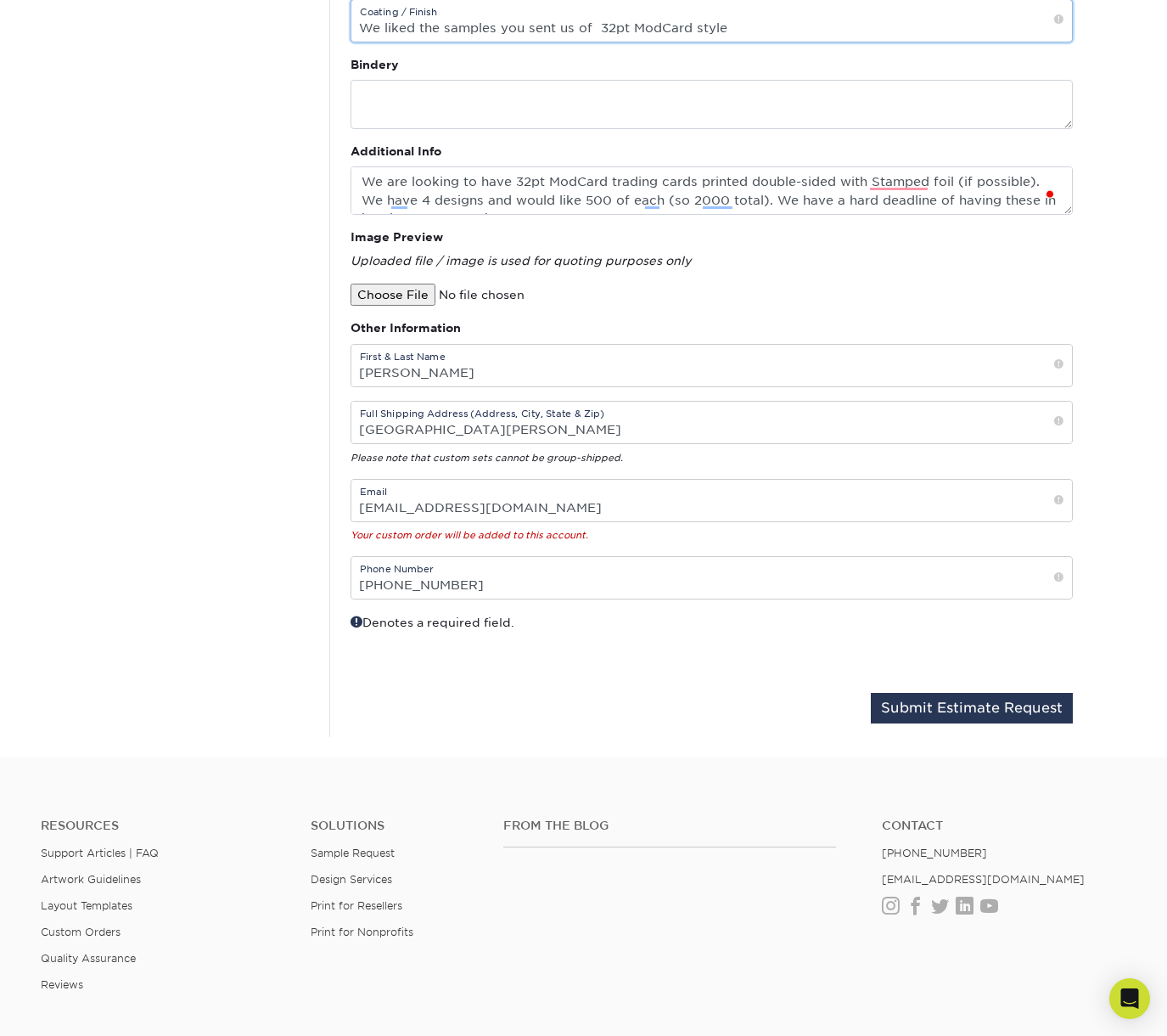
scroll to position [574, 0]
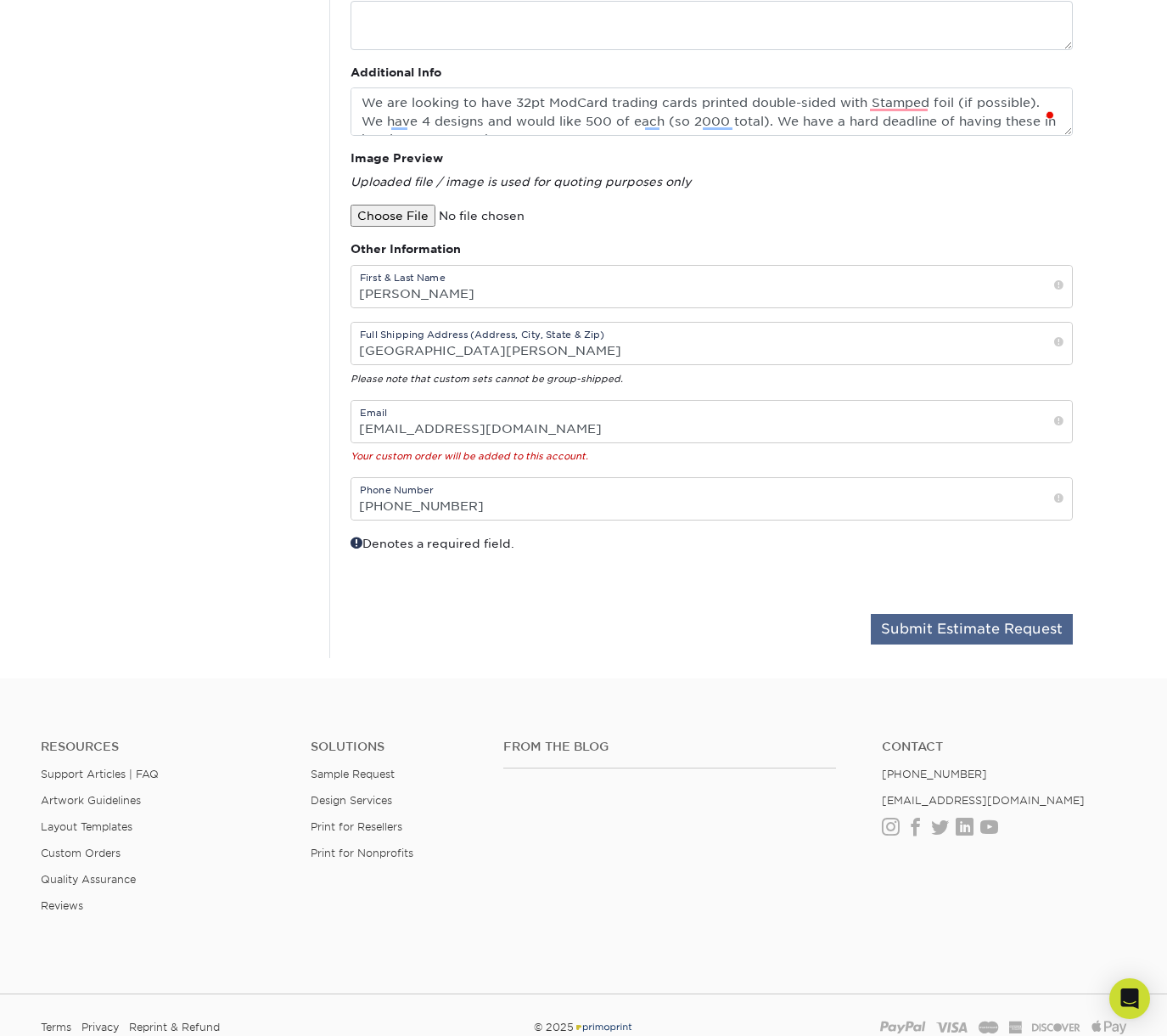
type input "We liked the samples you sent us of 32pt ModCard style"
click at [982, 638] on button "Submit Estimate Request" at bounding box center [972, 629] width 202 height 31
